Goal: Communication & Community: Answer question/provide support

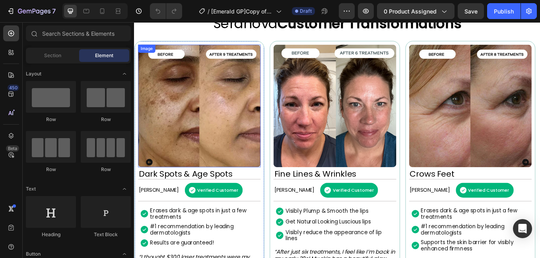
scroll to position [517, 0]
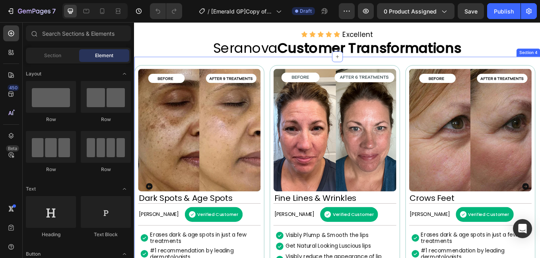
click at [173, 80] on div "Image Dark Spots & Age Spots Heading [PERSON_NAME] Text Block Verified Customer…" at bounding box center [372, 223] width 477 height 321
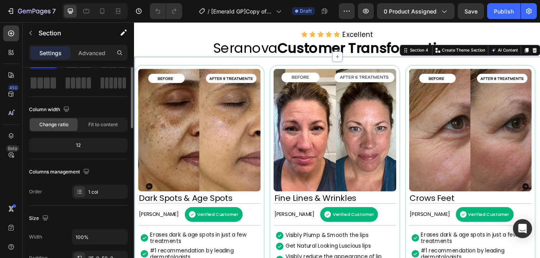
scroll to position [0, 0]
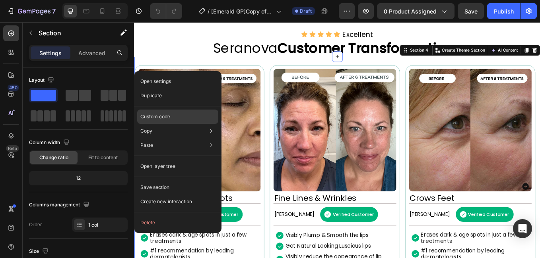
click at [173, 138] on div "Custom code" at bounding box center [177, 145] width 81 height 14
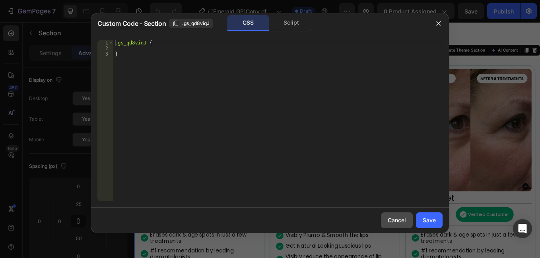
drag, startPoint x: 395, startPoint y: 218, endPoint x: 307, endPoint y: 228, distance: 89.2
click at [395, 218] on div "Cancel" at bounding box center [397, 220] width 18 height 8
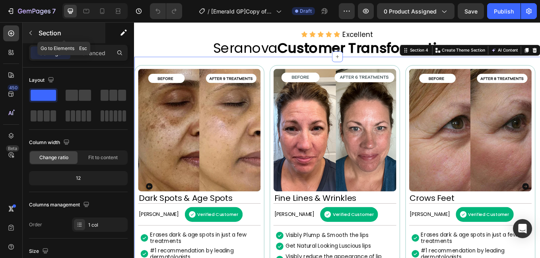
click at [29, 35] on icon "button" at bounding box center [30, 33] width 6 height 6
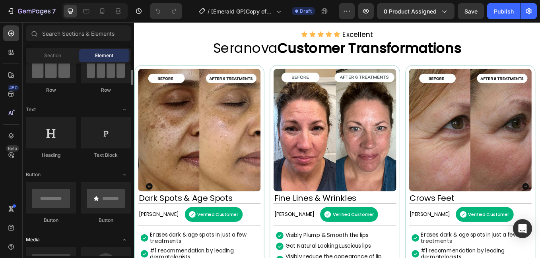
scroll to position [159, 0]
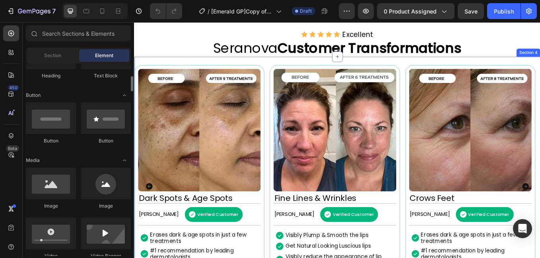
click at [165, 82] on div "Image Dark Spots & Age Spots Heading [PERSON_NAME] Text Block Verified Customer…" at bounding box center [372, 223] width 477 height 321
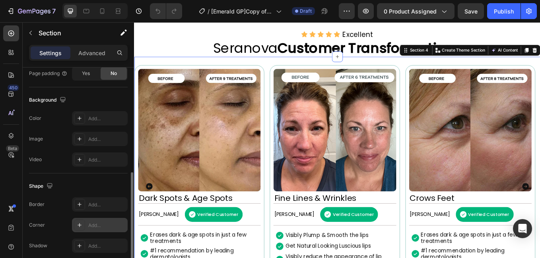
scroll to position [272, 0]
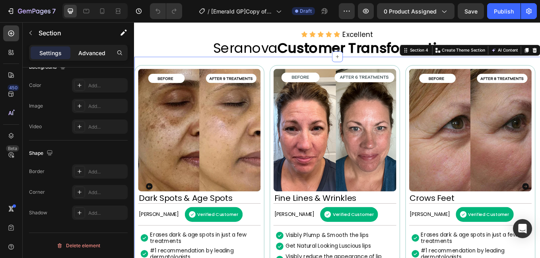
click at [87, 52] on p "Advanced" at bounding box center [91, 53] width 27 height 8
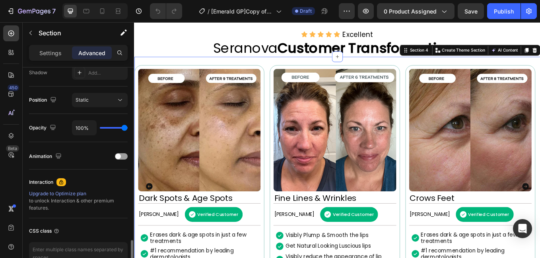
scroll to position [317, 0]
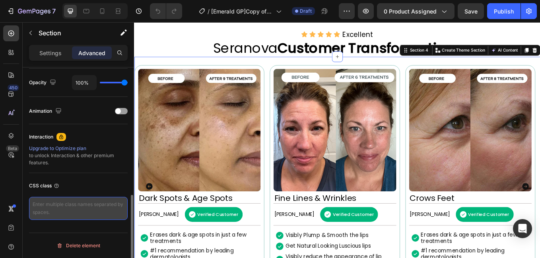
click at [69, 210] on textarea at bounding box center [78, 208] width 99 height 23
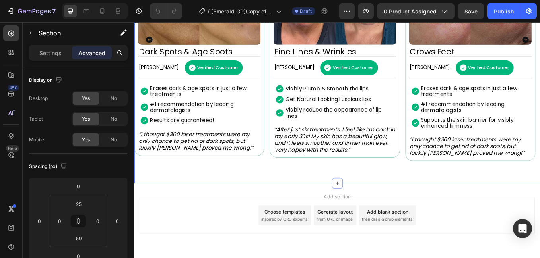
scroll to position [728, 0]
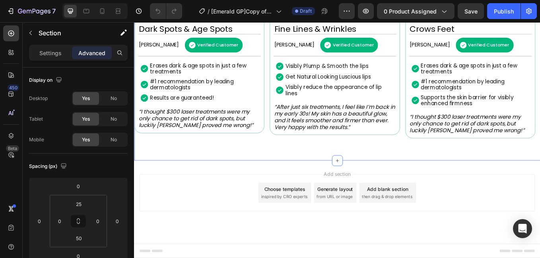
click at [314, 169] on div "Image Dark Spots & Age Spots Heading [PERSON_NAME] Text Block Verified Customer…" at bounding box center [372, 24] width 477 height 321
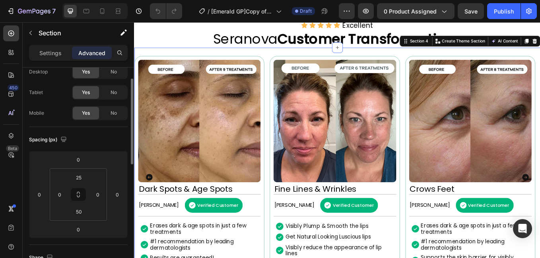
scroll to position [27, 0]
click at [54, 56] on p "Settings" at bounding box center [50, 53] width 22 height 8
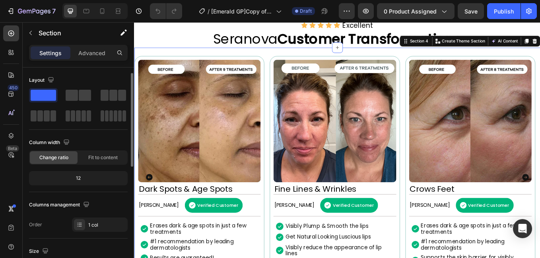
scroll to position [272, 0]
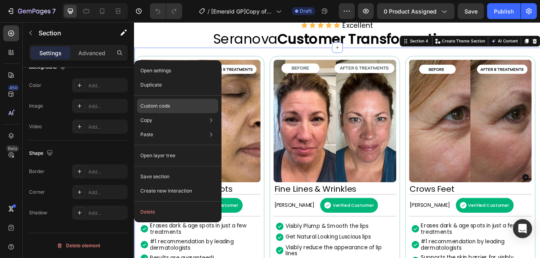
click at [173, 128] on div "Custom code" at bounding box center [177, 135] width 81 height 14
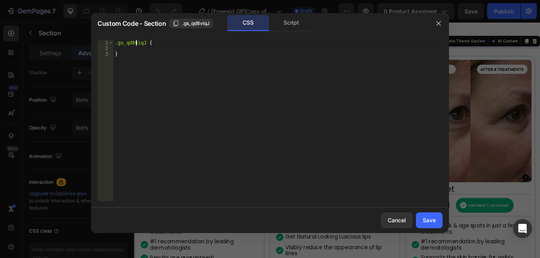
click at [136, 42] on div ".gs_qd8viqJ { }" at bounding box center [277, 126] width 329 height 173
click at [138, 56] on div ".gs_qd8viqJ { }" at bounding box center [277, 126] width 329 height 173
type textarea "}"
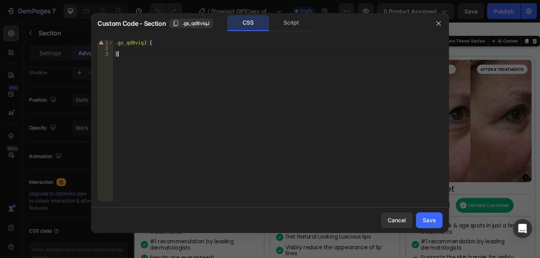
click at [146, 84] on div ".gs_qd8viqJ { }" at bounding box center [277, 126] width 329 height 173
drag, startPoint x: 398, startPoint y: 219, endPoint x: 310, endPoint y: 227, distance: 87.9
click at [398, 219] on div "Cancel" at bounding box center [397, 220] width 18 height 8
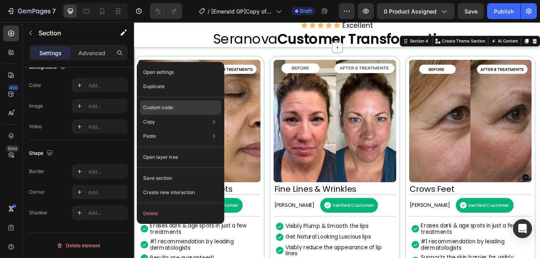
click at [205, 129] on div "Custom code" at bounding box center [180, 136] width 81 height 14
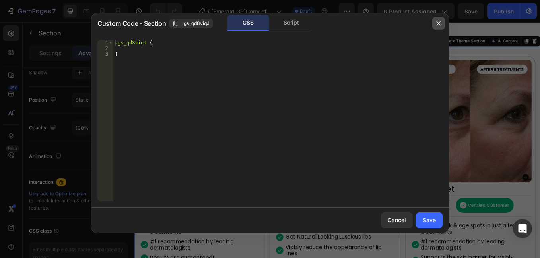
drag, startPoint x: 433, startPoint y: 23, endPoint x: 311, endPoint y: 27, distance: 122.5
click at [433, 23] on button "button" at bounding box center [438, 23] width 13 height 13
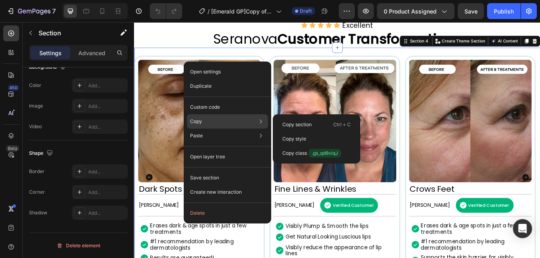
click at [261, 121] on icon at bounding box center [261, 122] width 2 height 4
click at [244, 122] on div "Copy Copy section Ctrl + C Copy style Copy class .gs_qd8viqJ" at bounding box center [227, 121] width 81 height 14
click at [194, 122] on p "Copy" at bounding box center [196, 121] width 12 height 7
click at [326, 154] on span ".gs_qd8viqJ" at bounding box center [324, 153] width 33 height 9
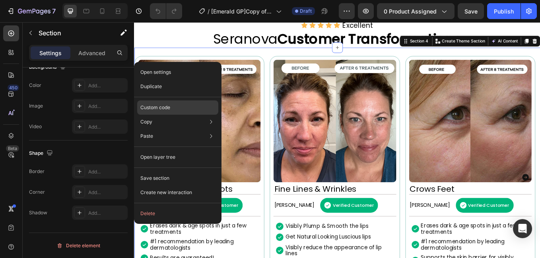
click at [182, 129] on div "Custom code" at bounding box center [177, 136] width 81 height 14
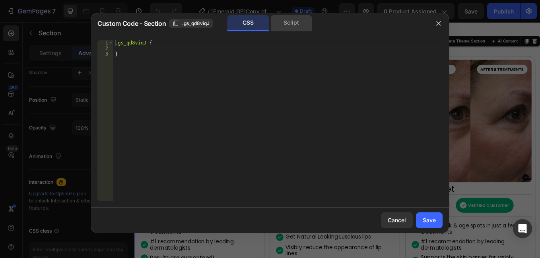
click at [289, 22] on div "Script" at bounding box center [291, 23] width 42 height 16
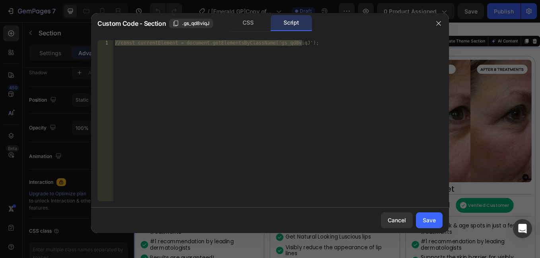
type textarea "//const currentElement = document.getElementsByClassName('gs_qd8viqJ');"
click at [237, 89] on div "//const currentElement = document.getElementsByClassName('gs_qd8viqJ');" at bounding box center [277, 120] width 329 height 161
click at [244, 31] on div "CSS Script" at bounding box center [269, 23] width 85 height 16
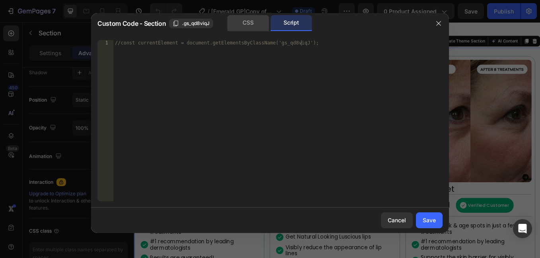
click at [245, 27] on div "CSS" at bounding box center [248, 23] width 42 height 16
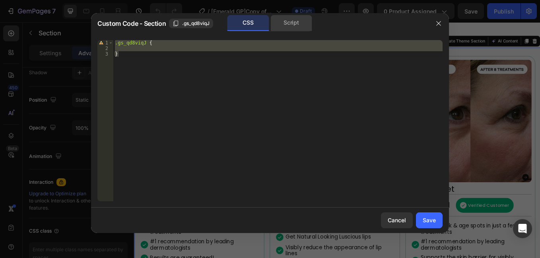
click at [283, 24] on div "Script" at bounding box center [291, 23] width 42 height 16
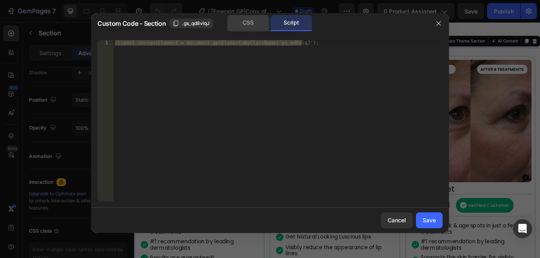
click at [243, 19] on div "CSS" at bounding box center [248, 23] width 42 height 16
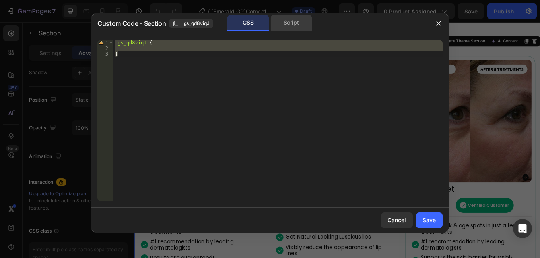
click at [281, 21] on div "Script" at bounding box center [291, 23] width 42 height 16
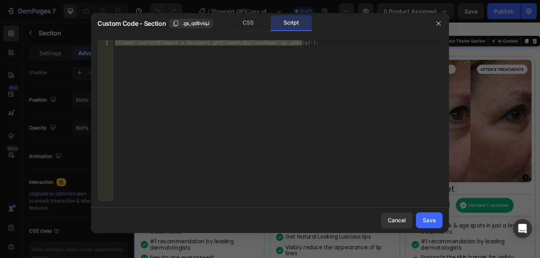
click at [209, 43] on div "//const currentElement = document.getElementsByClassName('gs_qd8viqJ');" at bounding box center [277, 120] width 329 height 161
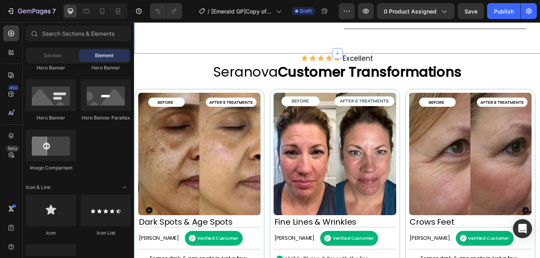
scroll to position [410, 0]
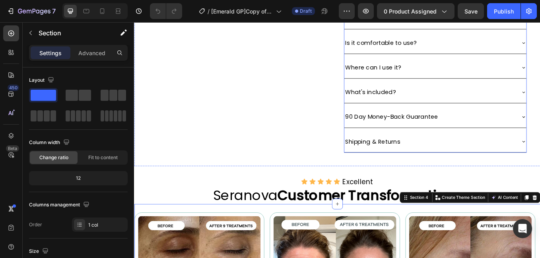
scroll to position [211, 0]
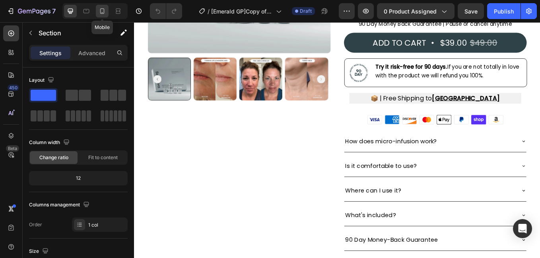
click at [105, 12] on icon at bounding box center [102, 11] width 8 height 8
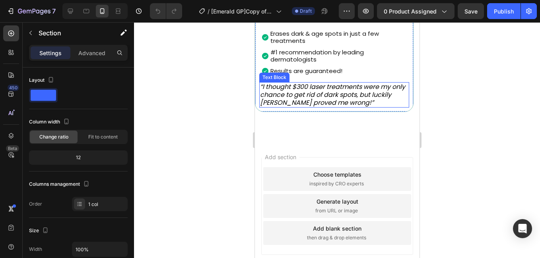
scroll to position [876, 0]
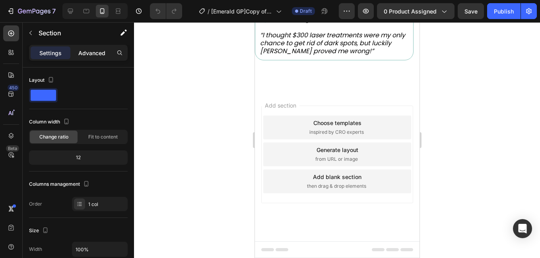
click at [88, 50] on p "Advanced" at bounding box center [91, 53] width 27 height 8
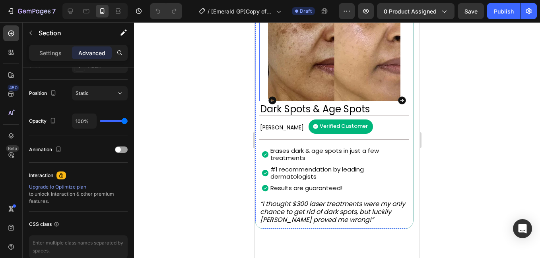
scroll to position [717, 0]
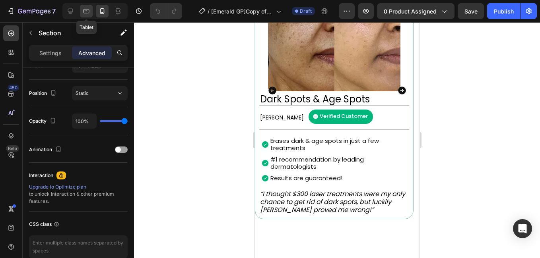
click at [87, 7] on icon at bounding box center [86, 11] width 8 height 8
type input "50"
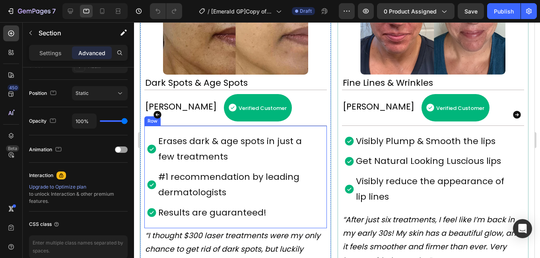
scroll to position [700, 0]
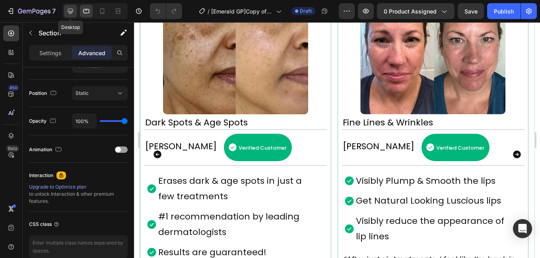
click at [74, 12] on icon at bounding box center [70, 11] width 8 height 8
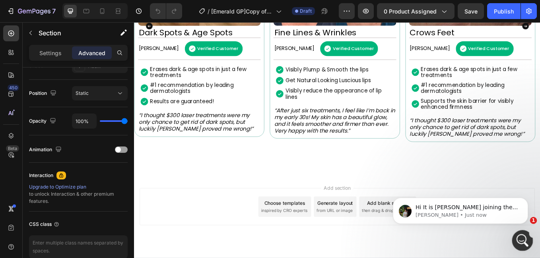
click at [517, 238] on icon "Open Intercom Messenger" at bounding box center [521, 239] width 13 height 13
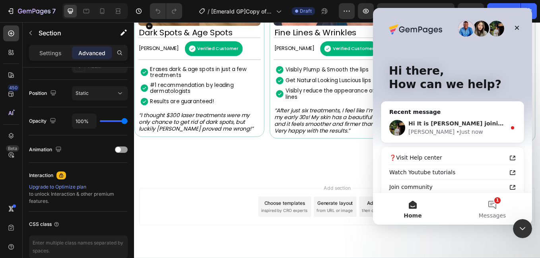
click at [435, 117] on div "Hi It is [PERSON_NAME] joining the conversation with Emerald for your support. …" at bounding box center [452, 127] width 142 height 29
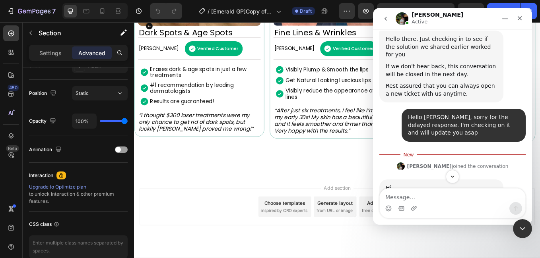
scroll to position [2658, 0]
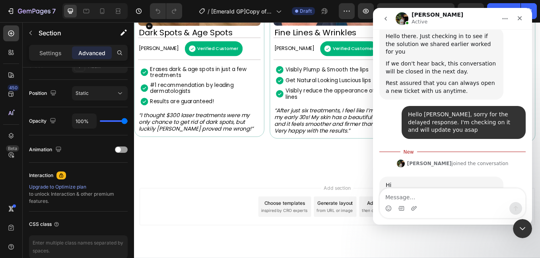
drag, startPoint x: 392, startPoint y: 124, endPoint x: 447, endPoint y: 130, distance: 54.8
click at [447, 190] on div "It is [PERSON_NAME] joining the conversation with Emerald for your support." at bounding box center [441, 201] width 111 height 23
drag, startPoint x: 447, startPoint y: 130, endPoint x: 417, endPoint y: 149, distance: 35.6
click at [417, 213] on div "Hope you are doing well and thank you for your patience. Please take your time …" at bounding box center [441, 228] width 111 height 31
drag, startPoint x: 402, startPoint y: 140, endPoint x: 451, endPoint y: 145, distance: 48.8
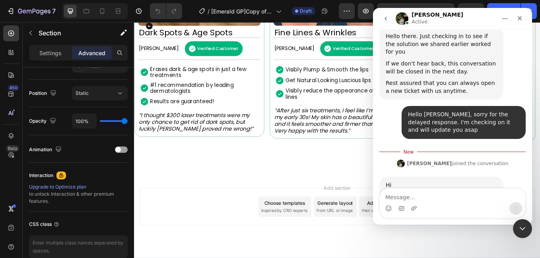
click at [451, 213] on div "Hope you are doing well and thank you for your patience. Please take your time …" at bounding box center [441, 228] width 111 height 31
drag, startPoint x: 451, startPoint y: 145, endPoint x: 419, endPoint y: 161, distance: 35.2
click at [419, 213] on div "Hope you are doing well and thank you for your patience. Please take your time …" at bounding box center [441, 228] width 111 height 31
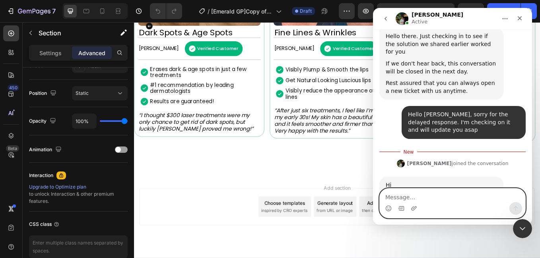
click at [427, 192] on textarea "Message…" at bounding box center [453, 196] width 146 height 14
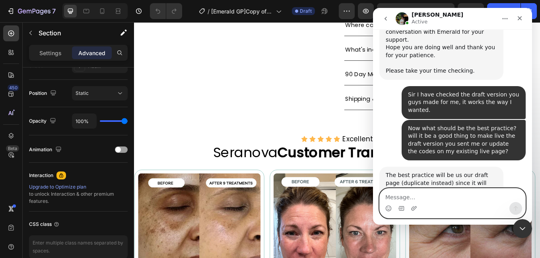
scroll to position [2783, 0]
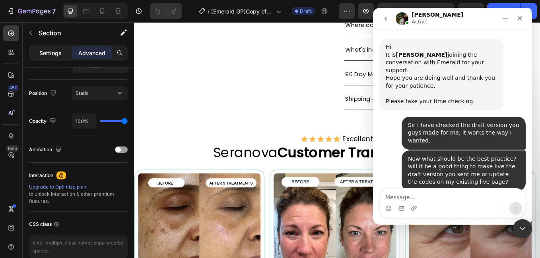
click at [32, 56] on div "Settings" at bounding box center [51, 53] width 40 height 13
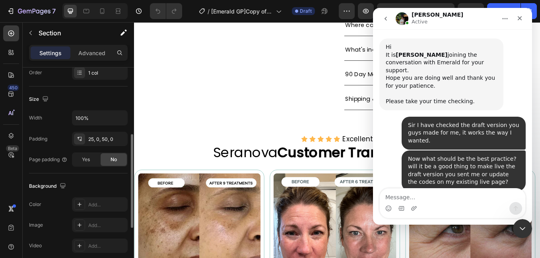
click at [86, 52] on p "Advanced" at bounding box center [91, 53] width 27 height 8
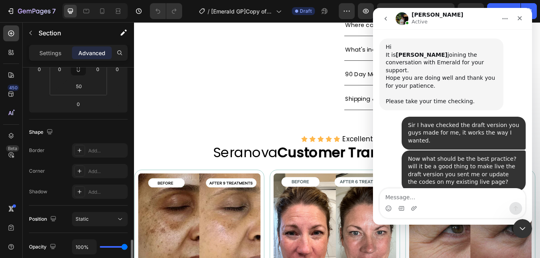
scroll to position [317, 0]
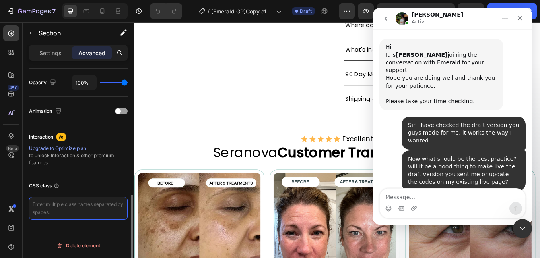
click at [54, 210] on textarea at bounding box center [78, 208] width 99 height 23
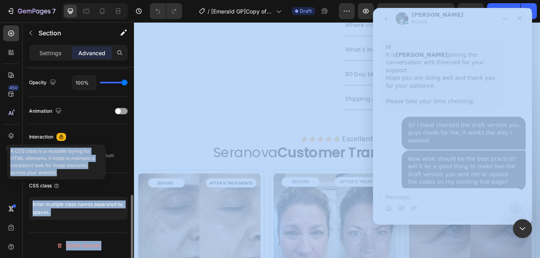
click at [72, 0] on body "7 Version history / [Emerald GP]Copy of The Micro Infusion System™ Draft Previe…" at bounding box center [270, 0] width 540 height 0
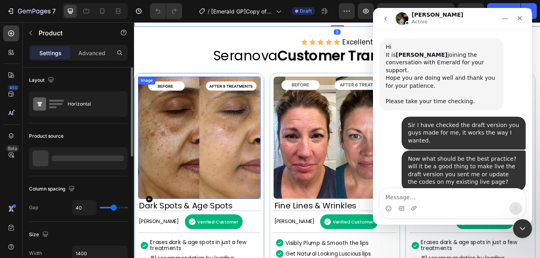
scroll to position [525, 0]
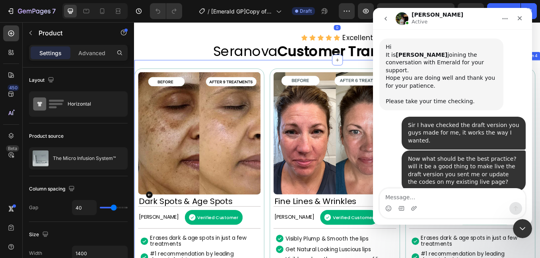
click at [223, 71] on div "Image Dark Spots & Age Spots Heading [PERSON_NAME] Text Block Verified Customer…" at bounding box center [372, 234] width 477 height 334
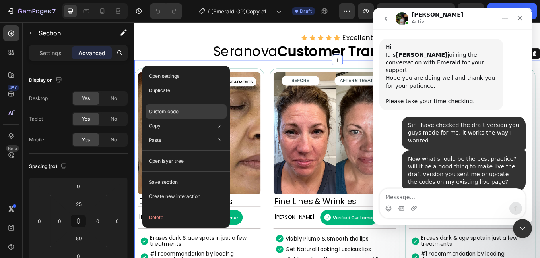
click at [194, 133] on div "Custom code" at bounding box center [186, 140] width 81 height 14
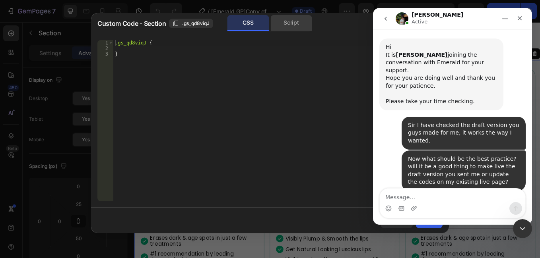
click at [296, 25] on div "Script" at bounding box center [291, 23] width 42 height 16
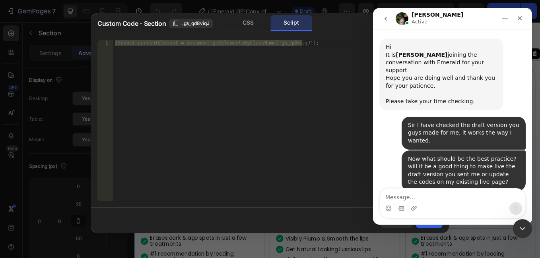
click at [508, 17] on button "Home" at bounding box center [504, 18] width 15 height 15
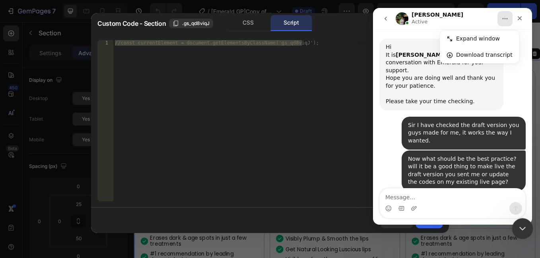
click at [523, 230] on icon "Close Intercom Messenger" at bounding box center [521, 228] width 10 height 10
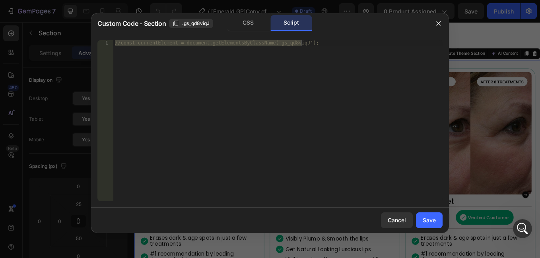
scroll to position [2783, 0]
click at [260, 20] on div "CSS" at bounding box center [248, 23] width 42 height 16
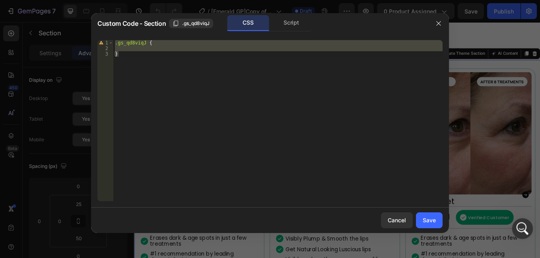
drag, startPoint x: 529, startPoint y: 224, endPoint x: 1043, endPoint y: 441, distance: 558.1
click html
click at [520, 230] on icon "Open Intercom Messenger" at bounding box center [521, 227] width 13 height 13
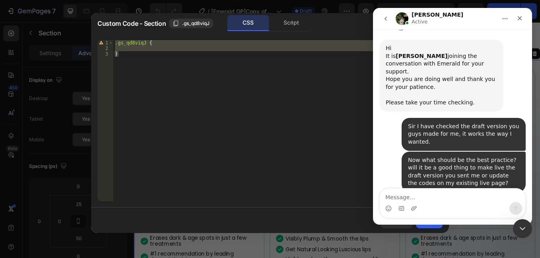
drag, startPoint x: 414, startPoint y: 192, endPoint x: 428, endPoint y: 198, distance: 15.0
click at [425, 198] on textarea "Message…" at bounding box center [453, 196] width 146 height 14
click at [483, 198] on textarea "Got it, I'm almost done with s" at bounding box center [453, 196] width 146 height 14
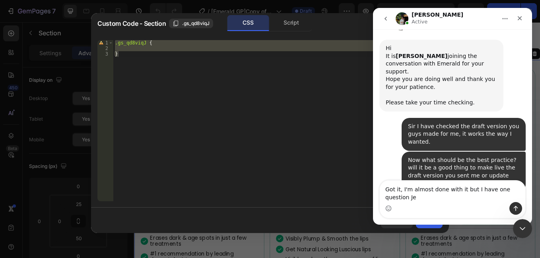
scroll to position [2791, 0]
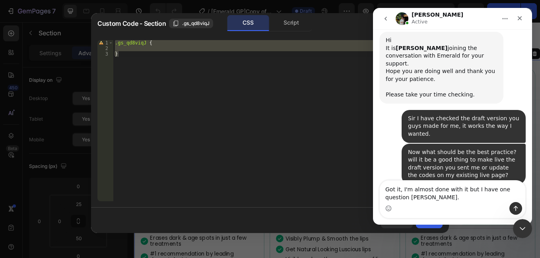
type textarea "Got it, I'm almost done with it but I have one question [PERSON_NAME]."
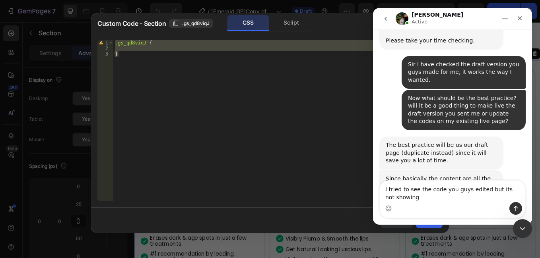
scroll to position [2853, 0]
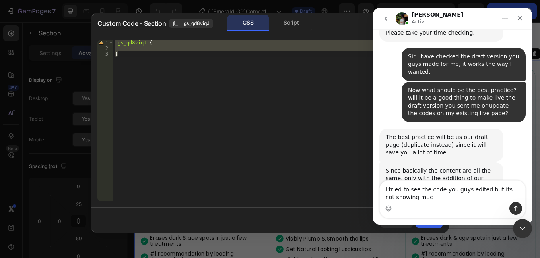
type textarea "I tried to see the code you guys edited but its not showing much"
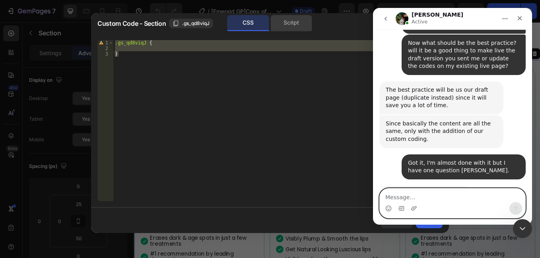
scroll to position [2869, 0]
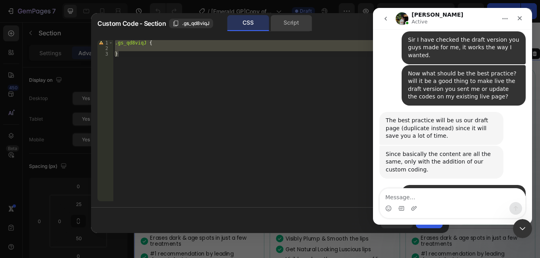
click at [288, 24] on div "Script" at bounding box center [291, 23] width 42 height 16
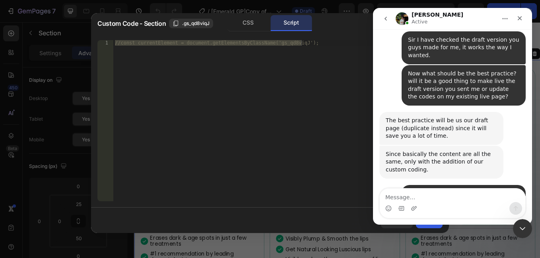
type textarea "//const currentElement = document.getElementsByClassName('gs_qd8viqJ');"
click at [289, 74] on div "//const currentElement = document.getElementsByClassName('gs_qd8viqJ');" at bounding box center [277, 120] width 329 height 161
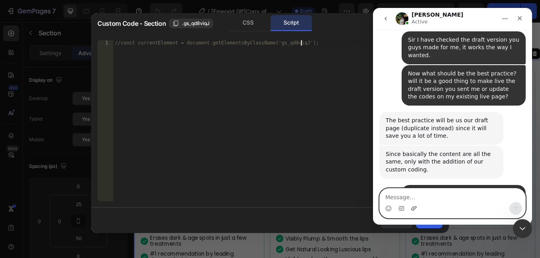
click at [415, 207] on icon "Upload attachment" at bounding box center [414, 209] width 6 height 6
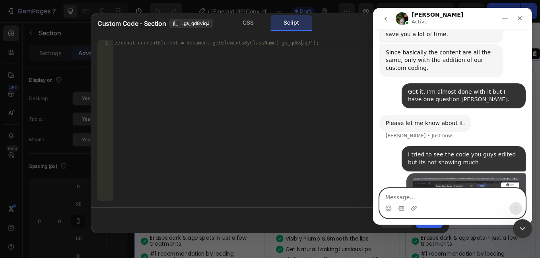
scroll to position [2997, 0]
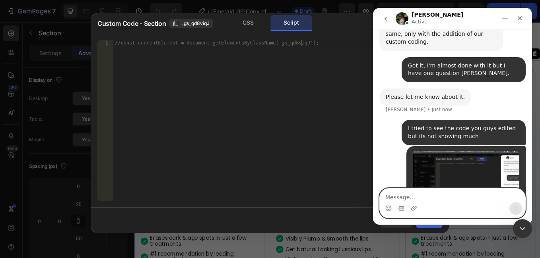
drag, startPoint x: 440, startPoint y: 200, endPoint x: 412, endPoint y: 198, distance: 27.5
click at [439, 200] on textarea "Message…" at bounding box center [453, 196] width 146 height 14
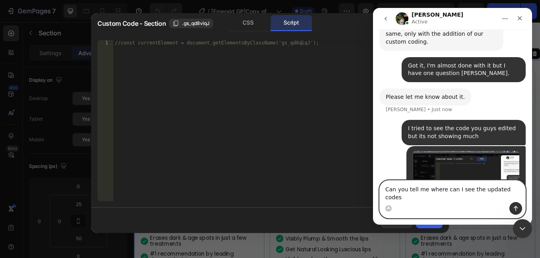
type textarea "Can you tell me where can I see the updated codes?"
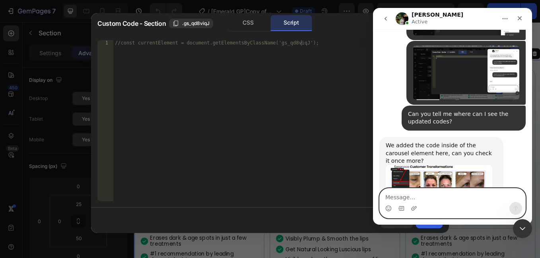
scroll to position [3127, 0]
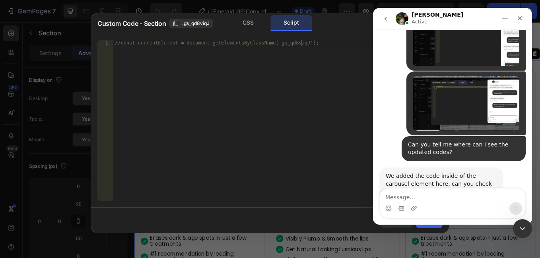
click at [409, 196] on img "Jeremy says…" at bounding box center [439, 219] width 107 height 47
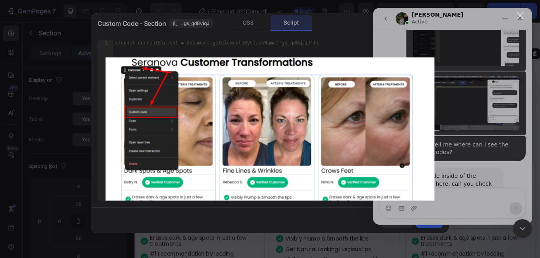
click at [490, 67] on div "Intercom messenger" at bounding box center [270, 129] width 540 height 258
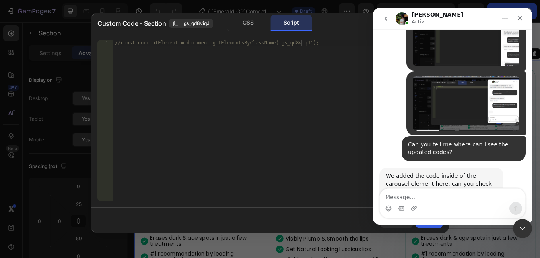
click at [447, 196] on img "Jeremy says…" at bounding box center [439, 219] width 107 height 47
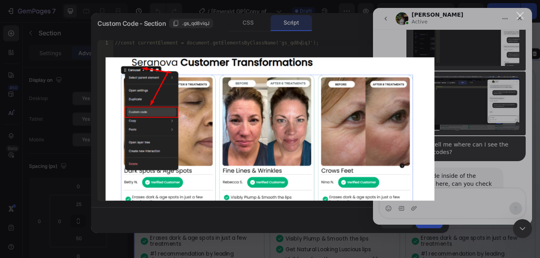
click at [457, 91] on div "Intercom messenger" at bounding box center [270, 129] width 540 height 258
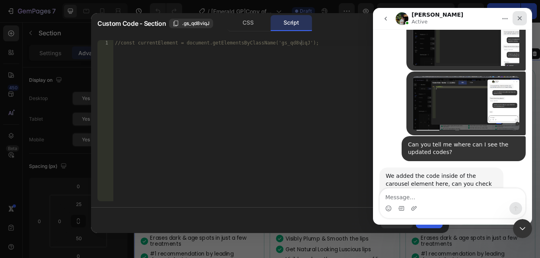
click at [524, 21] on div "Close" at bounding box center [519, 18] width 14 height 14
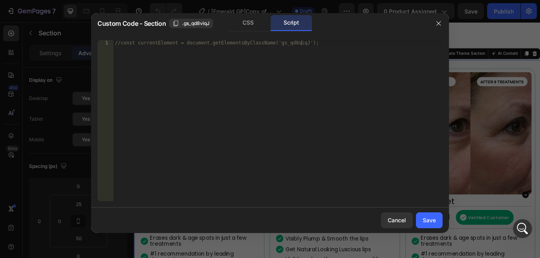
drag, startPoint x: 505, startPoint y: 76, endPoint x: 436, endPoint y: 62, distance: 70.5
click at [505, 76] on div at bounding box center [270, 129] width 540 height 258
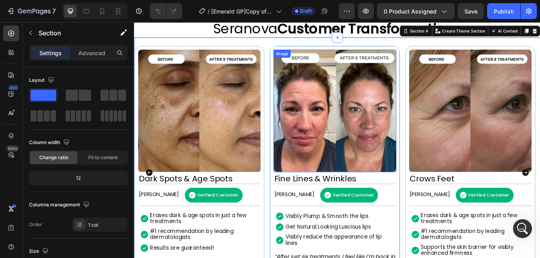
scroll to position [565, 0]
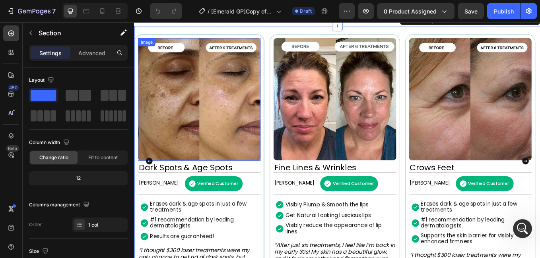
click at [228, 58] on img at bounding box center [210, 113] width 144 height 144
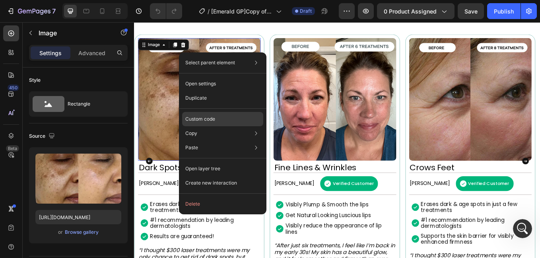
click at [242, 141] on div "Custom code" at bounding box center [222, 148] width 81 height 14
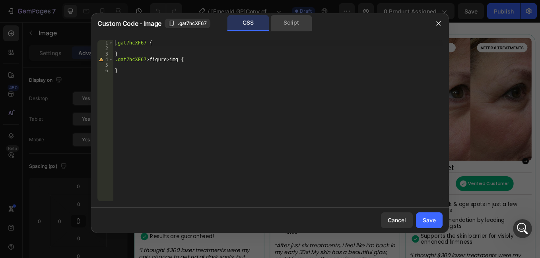
click at [293, 20] on div "Script" at bounding box center [291, 23] width 42 height 16
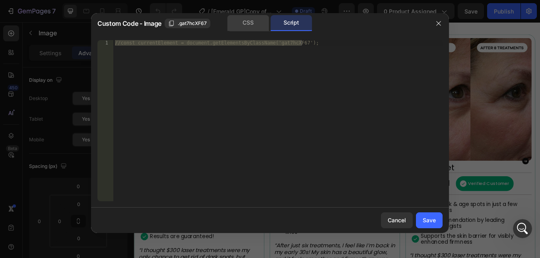
drag, startPoint x: 293, startPoint y: 20, endPoint x: 253, endPoint y: 24, distance: 40.0
click at [253, 24] on div "CSS" at bounding box center [248, 23] width 42 height 16
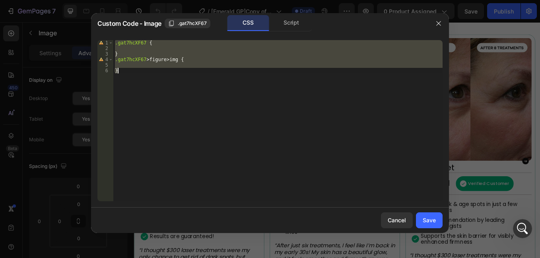
click at [281, 127] on div ".gat7hcXF67 { } .gat7hcXF67 > figure > img { }" at bounding box center [277, 120] width 329 height 161
type textarea "}"
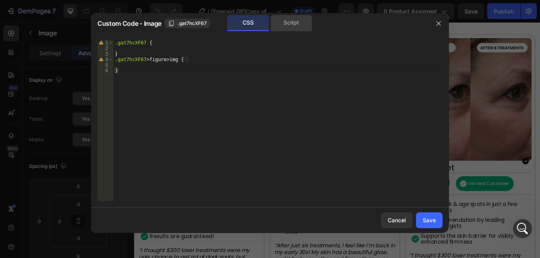
click at [287, 29] on div "Script" at bounding box center [291, 23] width 42 height 16
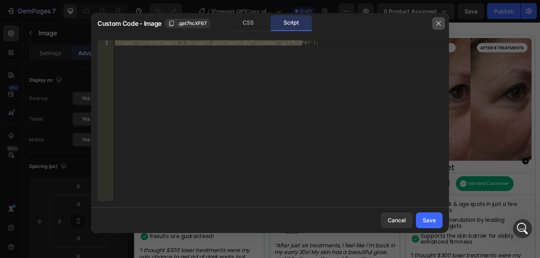
drag, startPoint x: 434, startPoint y: 24, endPoint x: 351, endPoint y: 2, distance: 86.0
click at [434, 24] on button "button" at bounding box center [438, 23] width 13 height 13
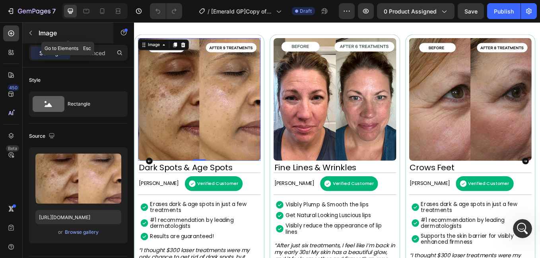
click at [27, 32] on button "button" at bounding box center [30, 33] width 13 height 13
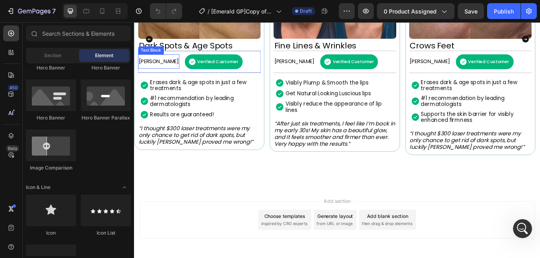
scroll to position [724, 0]
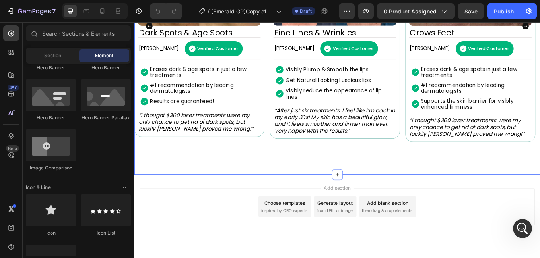
click at [218, 162] on div "Image Dark Spots & Age Spots Heading [PERSON_NAME] Text Block Verified Customer…" at bounding box center [210, 26] width 153 height 297
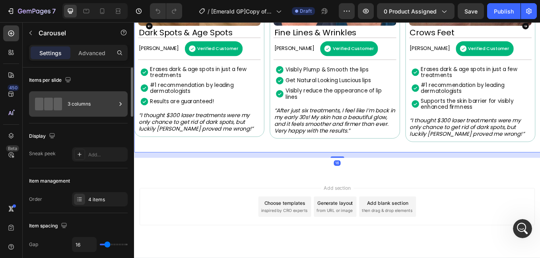
click at [113, 103] on div "3 columns" at bounding box center [92, 104] width 49 height 18
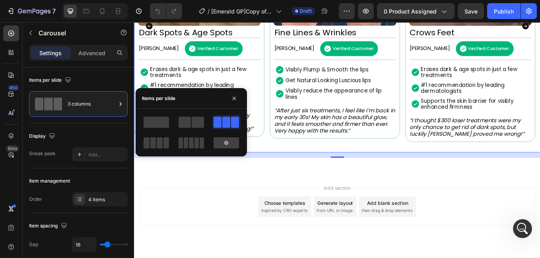
drag, startPoint x: 247, startPoint y: 126, endPoint x: 397, endPoint y: 104, distance: 151.5
click at [397, 104] on p "Visibly reduce the appearance of lip lines" at bounding box center [372, 106] width 122 height 14
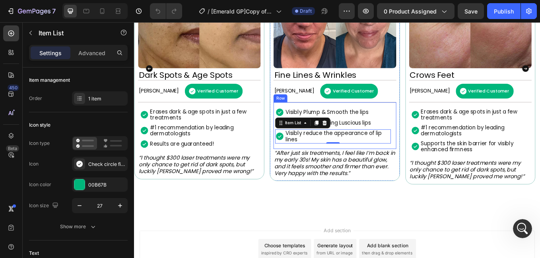
scroll to position [644, 0]
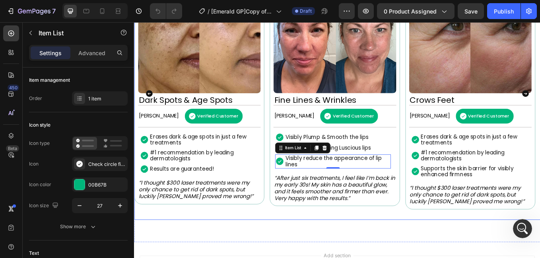
click at [290, 101] on div "Image Dark Spots & Age Spots Heading [PERSON_NAME] Text Block Verified Customer…" at bounding box center [372, 105] width 477 height 297
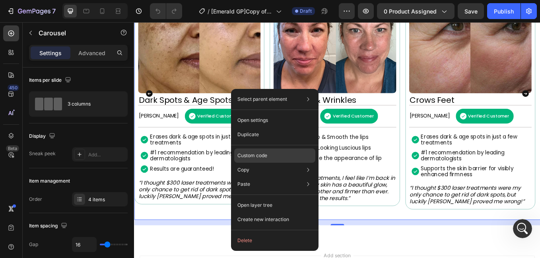
click at [279, 177] on div "Custom code" at bounding box center [274, 184] width 81 height 14
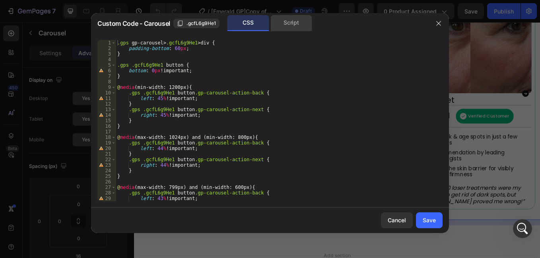
click at [293, 25] on div "Script" at bounding box center [291, 23] width 42 height 16
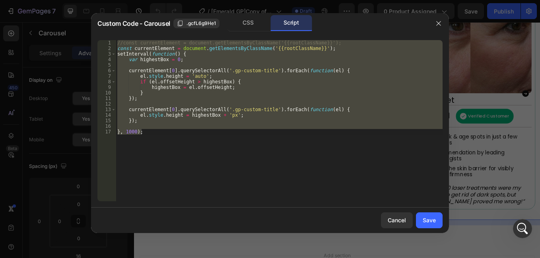
click at [435, 22] on button "button" at bounding box center [438, 23] width 13 height 13
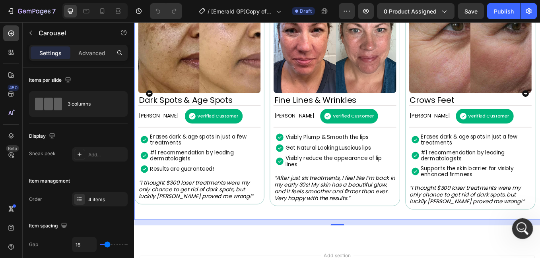
click at [517, 234] on div "Open Intercom Messenger" at bounding box center [521, 228] width 26 height 26
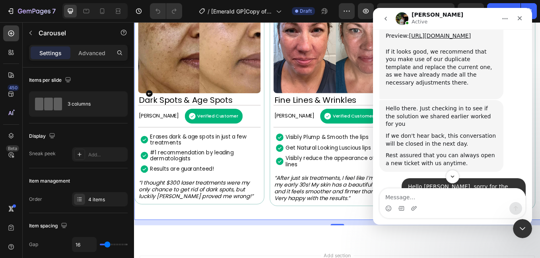
scroll to position [2625, 0]
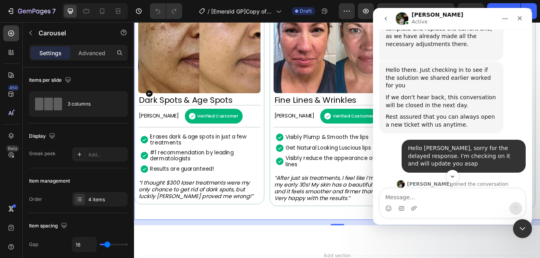
click at [441, 190] on textarea "Message…" at bounding box center [453, 196] width 146 height 14
type textarea "T"
type textarea "Got it now sir"
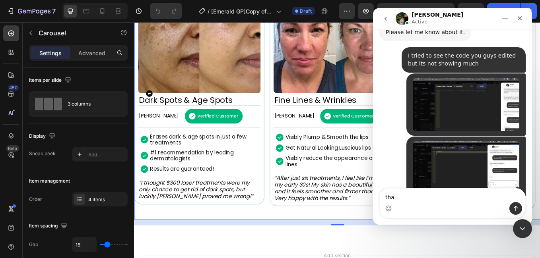
scroll to position [3151, 0]
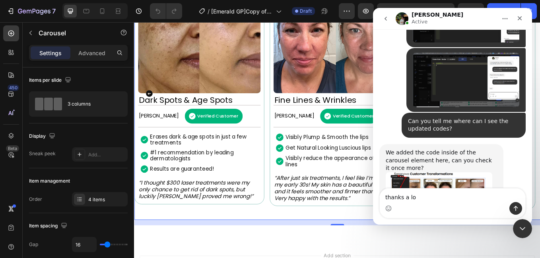
type textarea "thanks a lot"
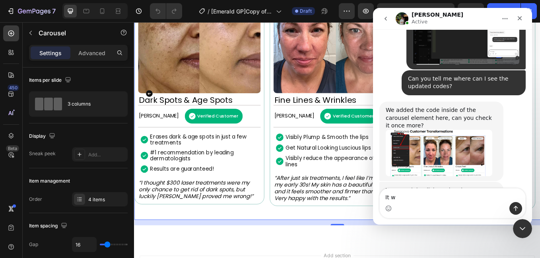
scroll to position [3200, 0]
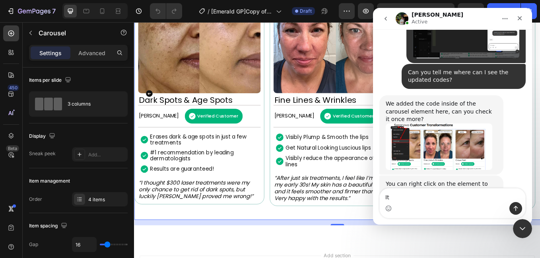
type textarea "I"
type textarea "s"
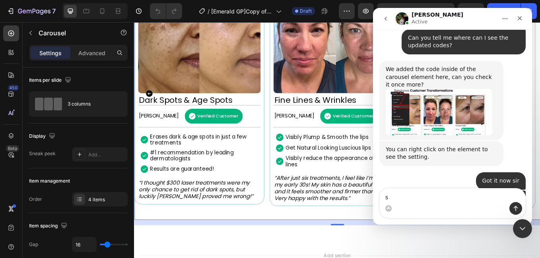
scroll to position [3247, 0]
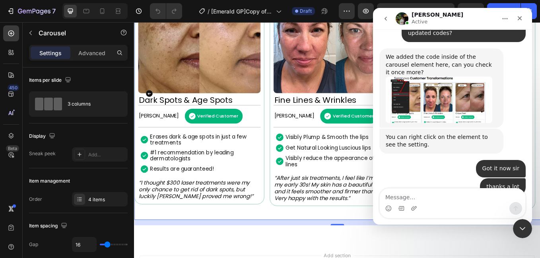
type textarea "n"
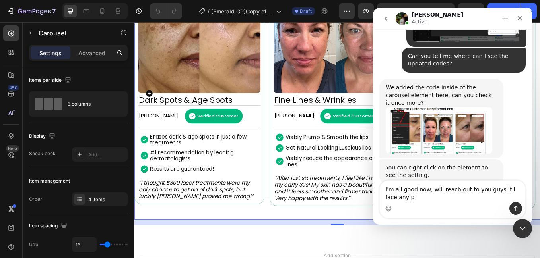
scroll to position [3224, 0]
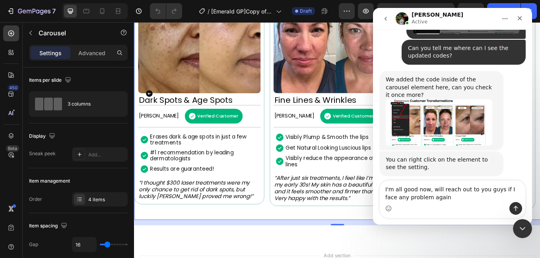
click at [433, 197] on textarea "I'm all good now, will reach out to you guys if I face any problem again" at bounding box center [453, 191] width 146 height 21
type textarea "I'm all good now, will reach out to you guys if I face any problem again :)"
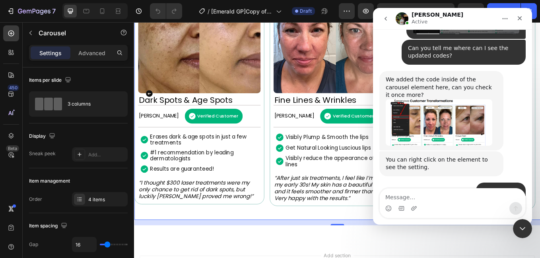
scroll to position [3248, 0]
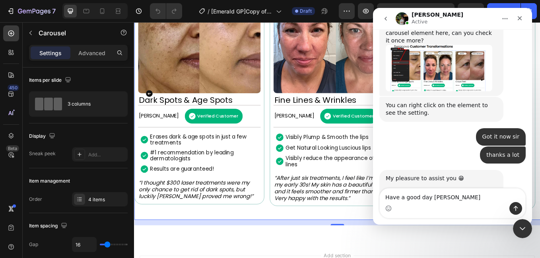
type textarea "Have a good day [PERSON_NAME]"
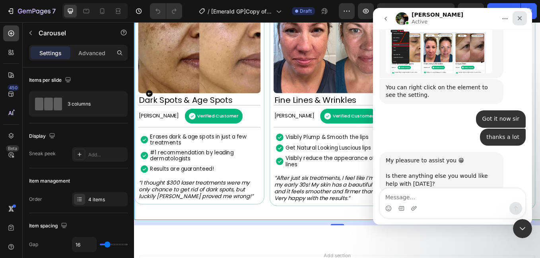
click at [520, 17] on icon "Close" at bounding box center [519, 18] width 6 height 6
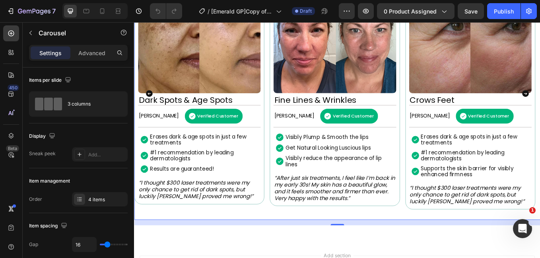
scroll to position [3517, 0]
click at [523, 229] on icon "Open Intercom Messenger" at bounding box center [521, 227] width 13 height 13
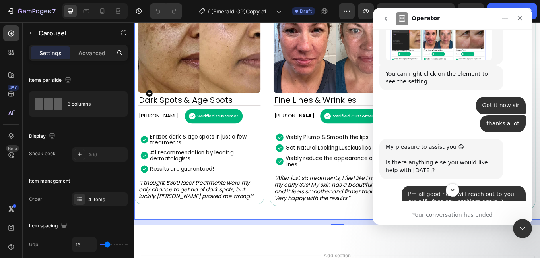
scroll to position [3338, 0]
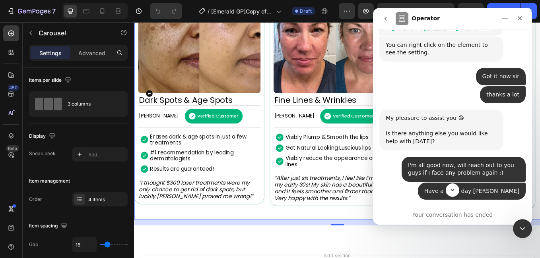
drag, startPoint x: 408, startPoint y: 131, endPoint x: 455, endPoint y: 135, distance: 47.4
click at [455, 224] on div "As there are no more questions being raised, this conversation shall be closed.…" at bounding box center [441, 247] width 111 height 47
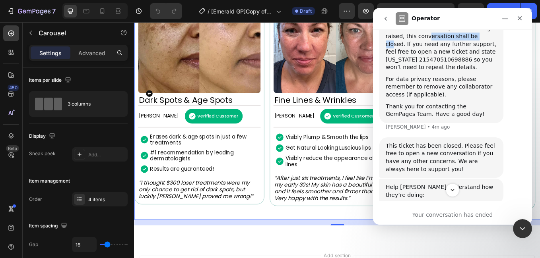
scroll to position [3538, 0]
click at [474, 226] on span "Amazing" at bounding box center [472, 233] width 14 height 14
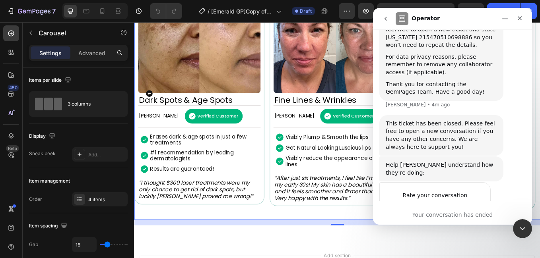
click at [423, 231] on textarea "Tell us more…" at bounding box center [427, 239] width 83 height 17
type textarea "Great!"
click at [474, 232] on div "Submit" at bounding box center [476, 240] width 16 height 16
click at [521, 21] on icon "Close" at bounding box center [519, 18] width 6 height 6
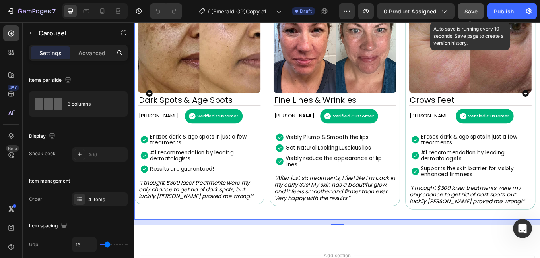
click at [469, 11] on span "Save" at bounding box center [470, 11] width 13 height 7
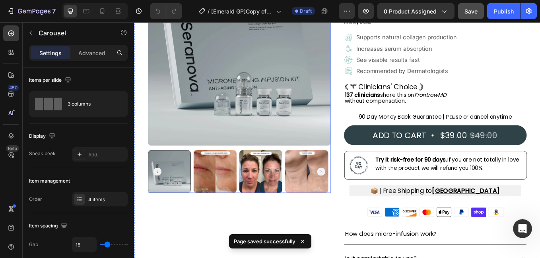
scroll to position [88, 0]
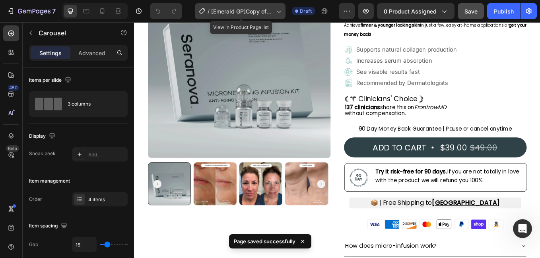
click at [272, 11] on span "[Emerald GP]Copy of The Micro Infusion System™" at bounding box center [242, 11] width 62 height 8
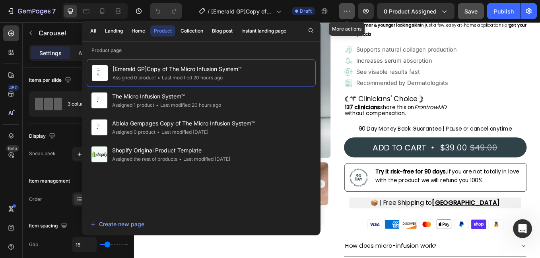
click at [349, 12] on icon "button" at bounding box center [347, 11] width 8 height 8
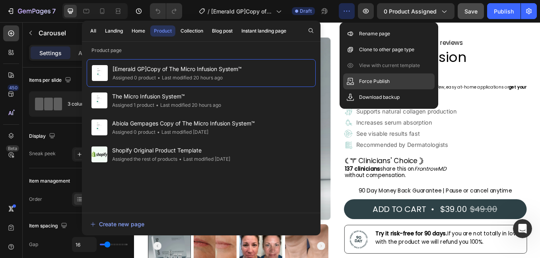
scroll to position [0, 0]
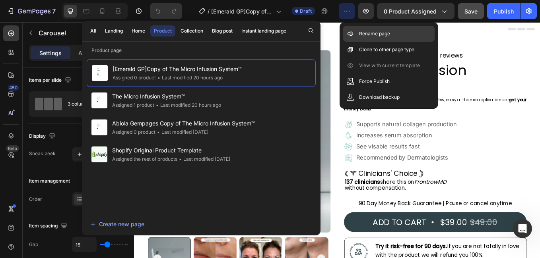
click at [378, 31] on p "Rename page" at bounding box center [374, 34] width 31 height 8
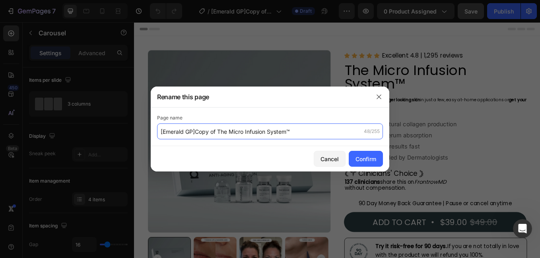
click at [224, 134] on input "[Emerald GP]Copy of The Micro Infusion System™" at bounding box center [270, 132] width 226 height 16
drag, startPoint x: 219, startPoint y: 132, endPoint x: 160, endPoint y: 128, distance: 58.9
click at [160, 128] on input "[Emerald GP]Copy of The Micro Infusion System™" at bounding box center [270, 132] width 226 height 16
click at [221, 126] on input "The Micro Infusion System™" at bounding box center [270, 132] width 226 height 16
click at [233, 130] on input "The Micro Infusion System™" at bounding box center [270, 132] width 226 height 16
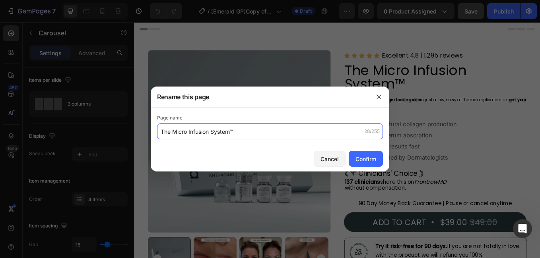
click at [248, 129] on input "The Micro Infusion System™" at bounding box center [270, 132] width 226 height 16
click at [178, 128] on input "The Micro Infusion System™" at bounding box center [270, 132] width 226 height 16
click at [167, 138] on input "The Micro Infusion System™" at bounding box center [270, 132] width 226 height 16
click at [273, 134] on input "The Micro Infusion System™" at bounding box center [270, 132] width 226 height 16
type input "The Micro Infusion System™ Updated Page"
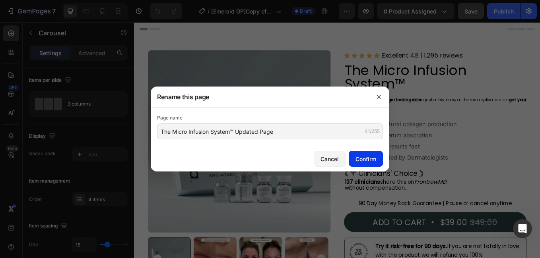
click at [374, 161] on div "Confirm" at bounding box center [365, 159] width 21 height 8
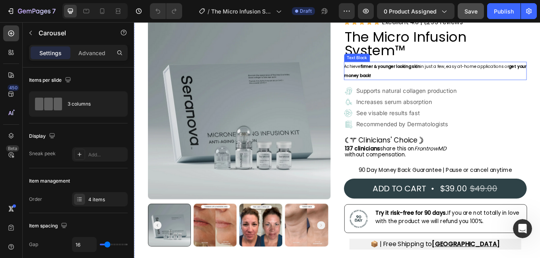
scroll to position [40, 0]
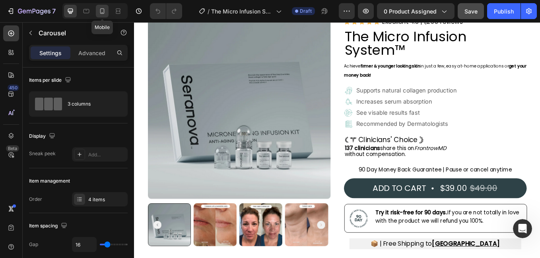
click at [103, 11] on icon at bounding box center [102, 11] width 8 height 8
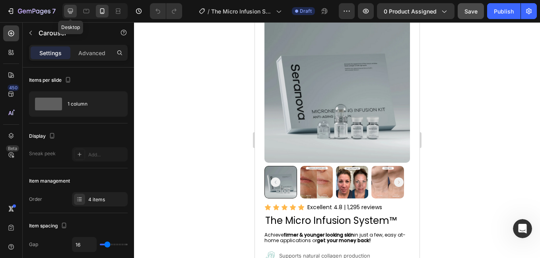
click at [74, 12] on icon at bounding box center [70, 11] width 8 height 8
type input "1200"
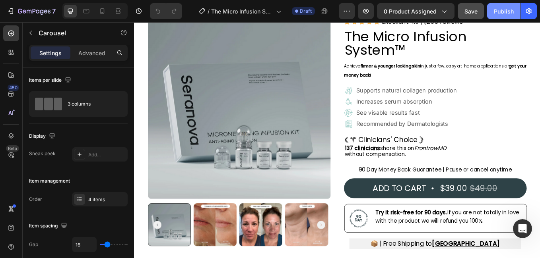
click at [514, 14] on button "Publish" at bounding box center [503, 11] width 33 height 16
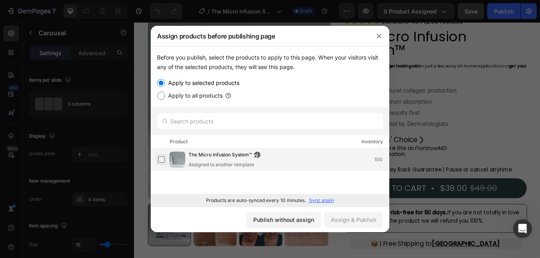
click at [162, 161] on label at bounding box center [161, 160] width 6 height 6
click at [350, 216] on div "Assign & Publish" at bounding box center [353, 220] width 45 height 8
